Goal: Transaction & Acquisition: Book appointment/travel/reservation

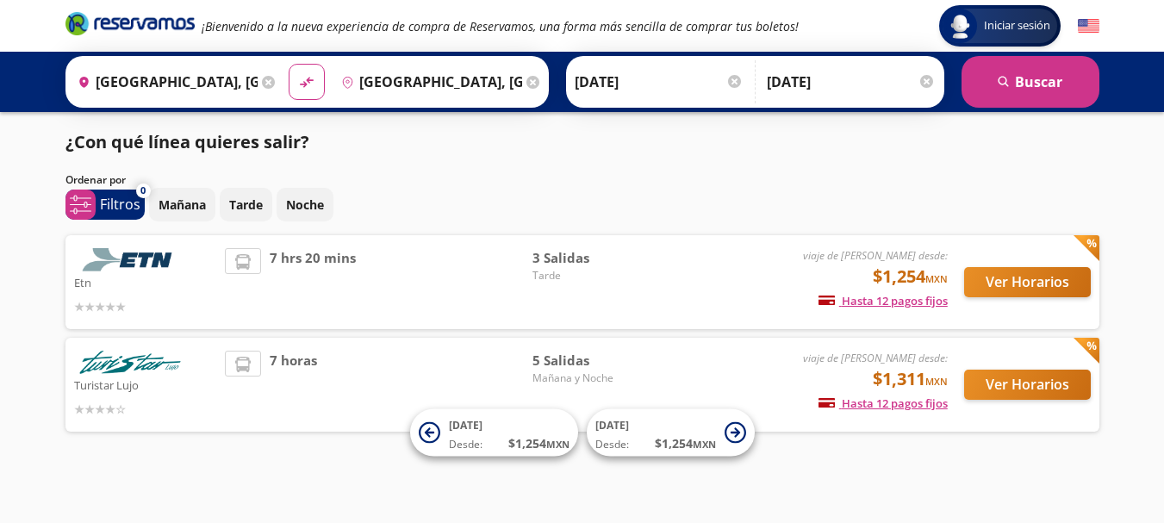
scroll to position [8, 0]
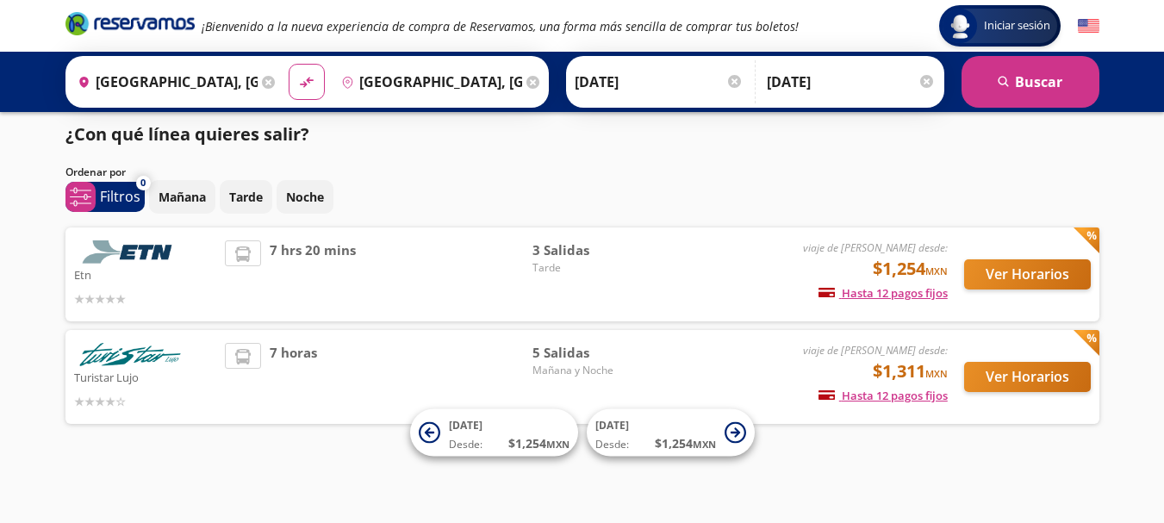
click at [847, 484] on div "Iniciar sesión Iniciar sesión ¡Bienvenido a la nueva experiencia de compra de R…" at bounding box center [582, 255] width 1164 height 526
click at [1048, 268] on button "Ver Horarios" at bounding box center [1027, 274] width 127 height 30
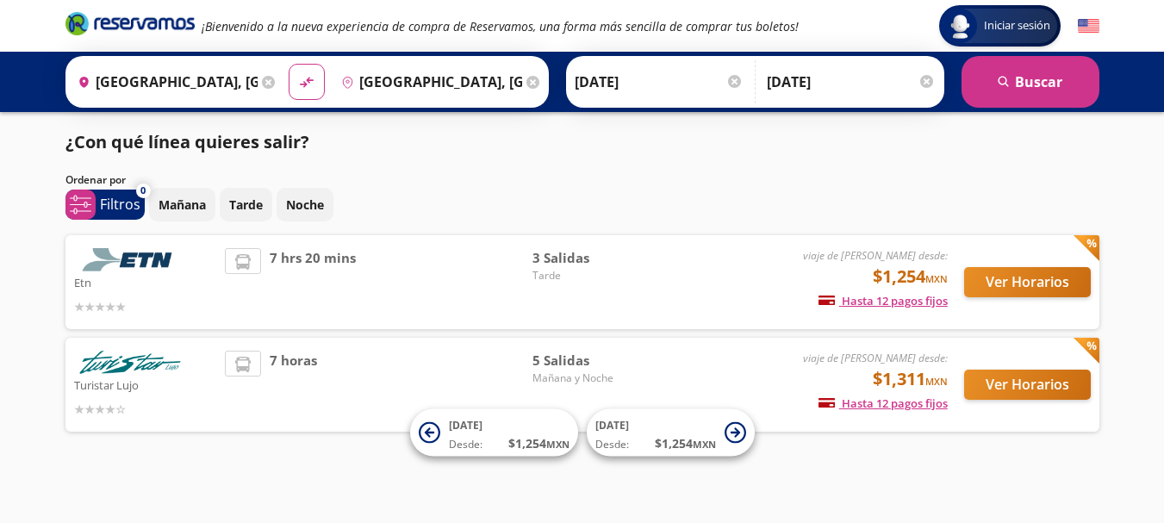
scroll to position [8, 0]
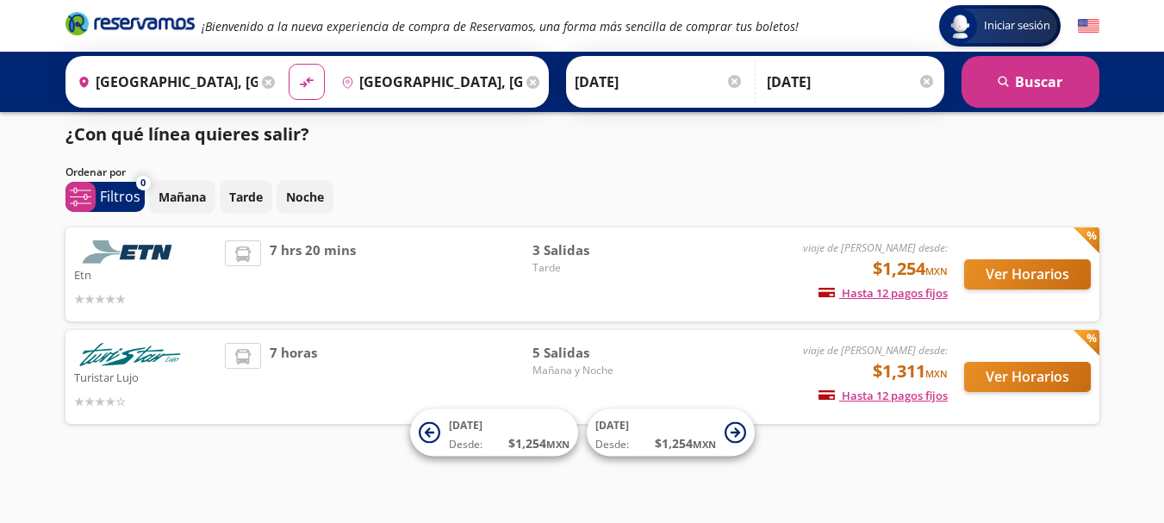
click at [109, 373] on p "Turistar Lujo" at bounding box center [145, 376] width 143 height 21
click at [1033, 377] on button "Ver Horarios" at bounding box center [1027, 377] width 127 height 30
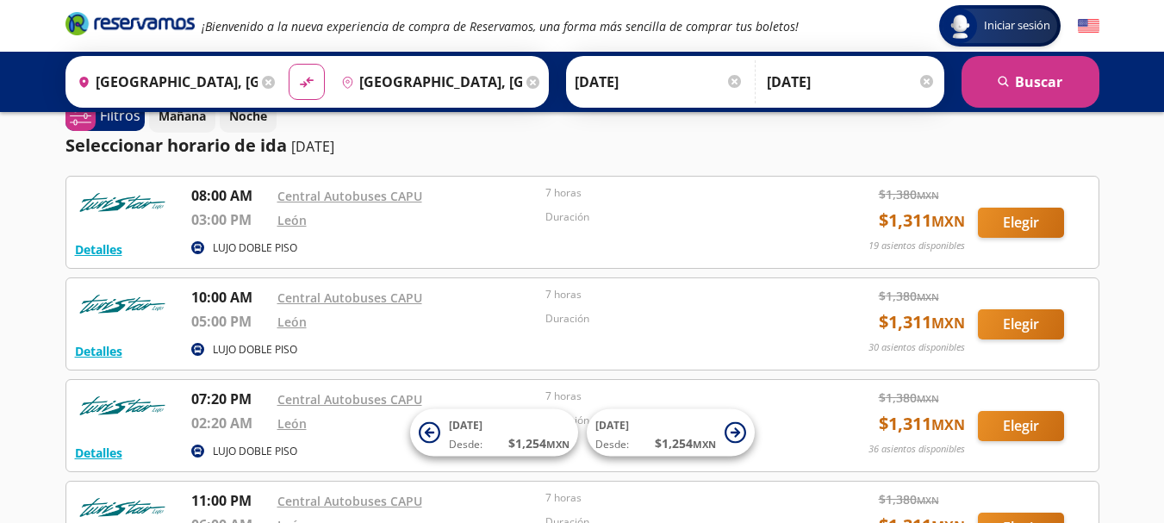
scroll to position [32, 0]
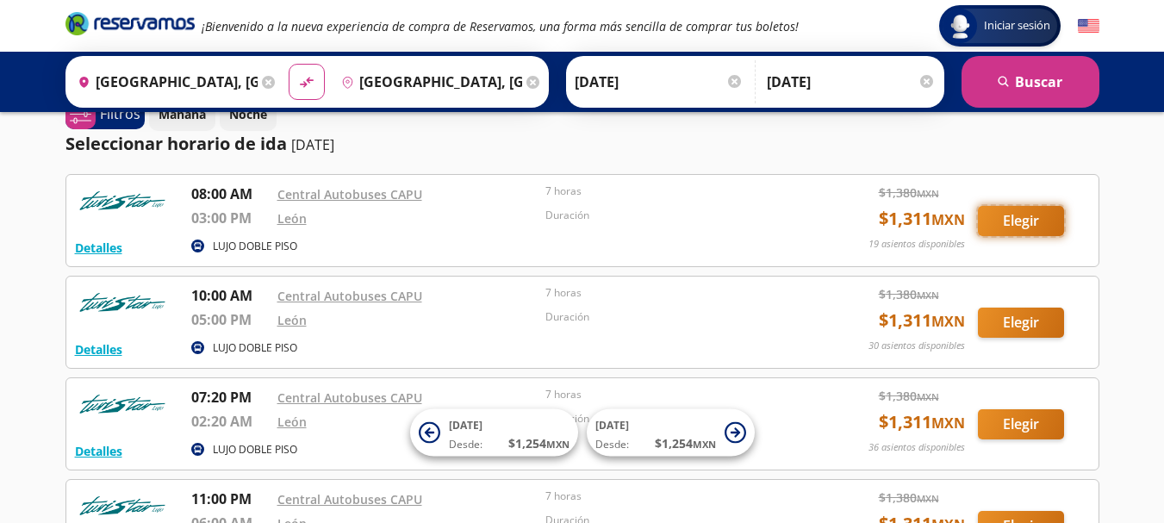
click at [1022, 215] on button "Elegir" at bounding box center [1021, 221] width 86 height 30
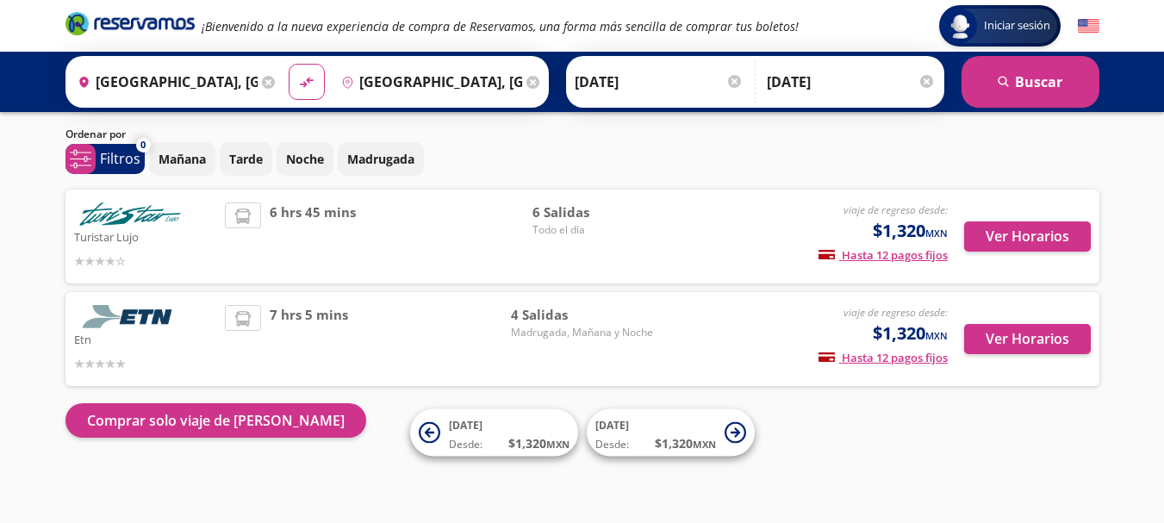
scroll to position [47, 0]
click at [548, 200] on div "Turistar Lujo viaje de regreso desde: $1,320 MXN Hasta 12 pagos fijos Pagos fij…" at bounding box center [582, 236] width 1034 height 94
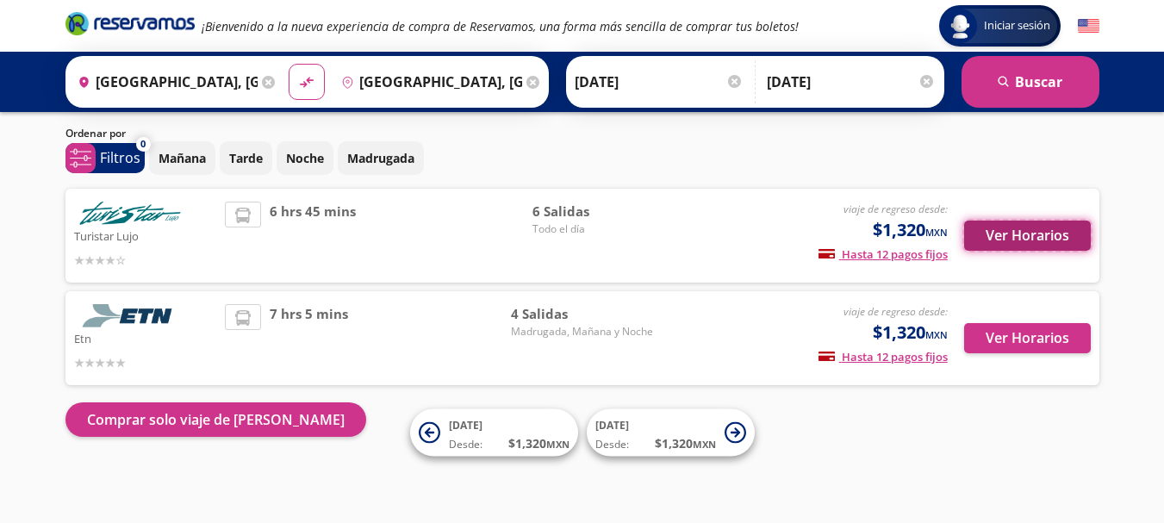
click at [1048, 229] on button "Ver Horarios" at bounding box center [1027, 236] width 127 height 30
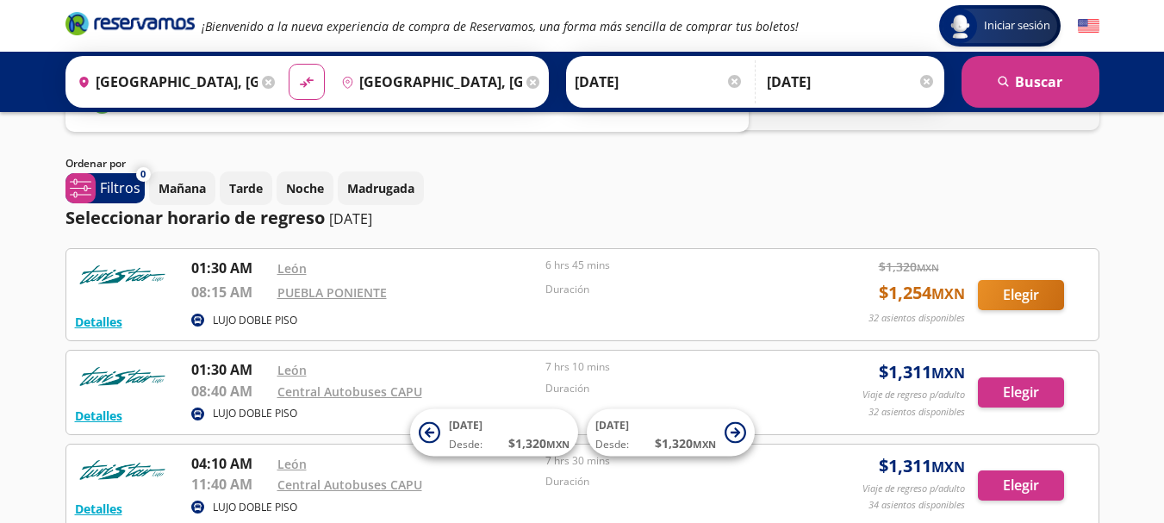
scroll to position [65, 0]
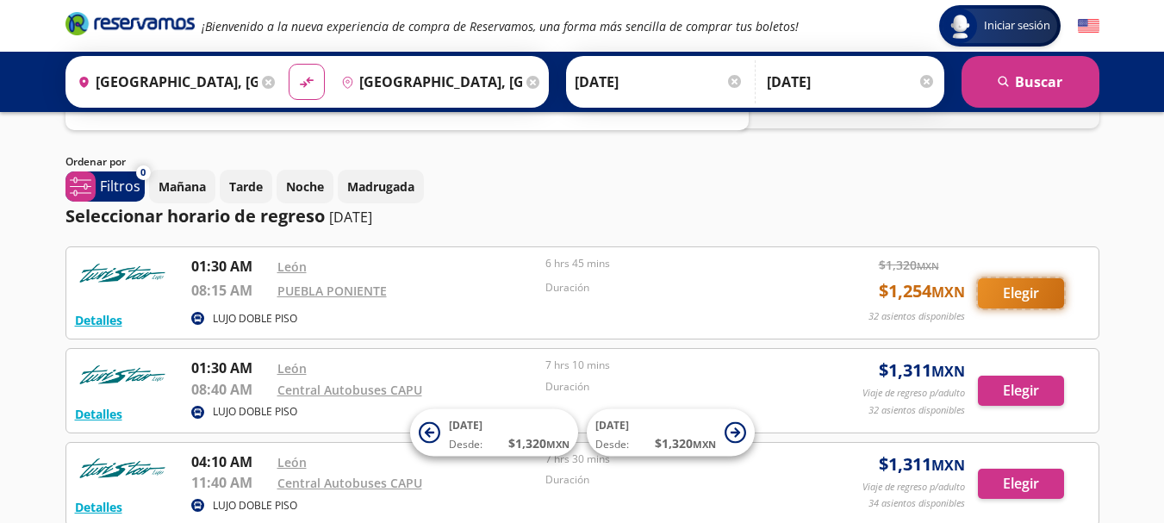
click at [1002, 283] on button "Elegir" at bounding box center [1021, 293] width 86 height 30
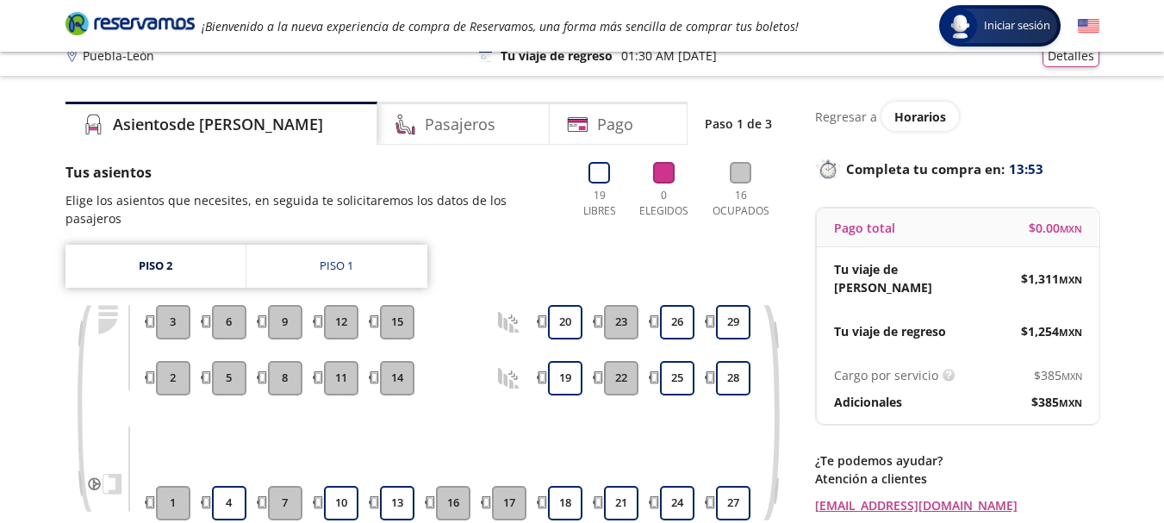
scroll to position [19, 0]
